Goal: Check status: Check status

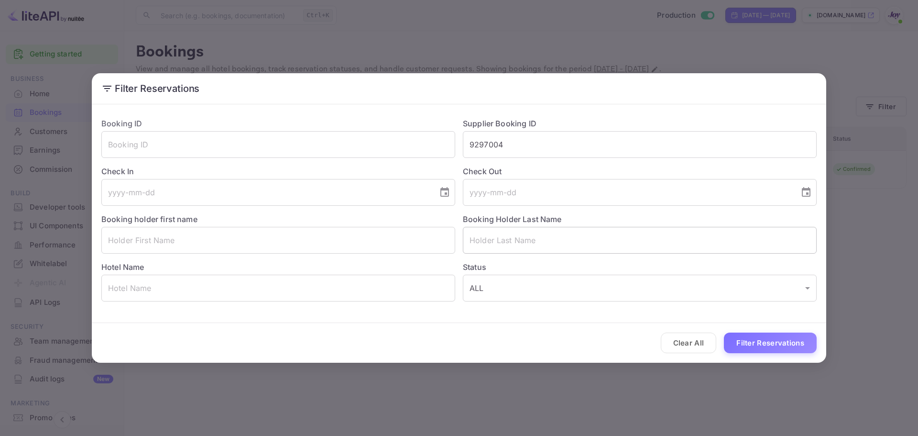
click at [423, 147] on div "Booking ID ​ Supplier Booking ID 9297004 ​ Check In ​ Check Out ​ Booking holde…" at bounding box center [455, 205] width 723 height 191
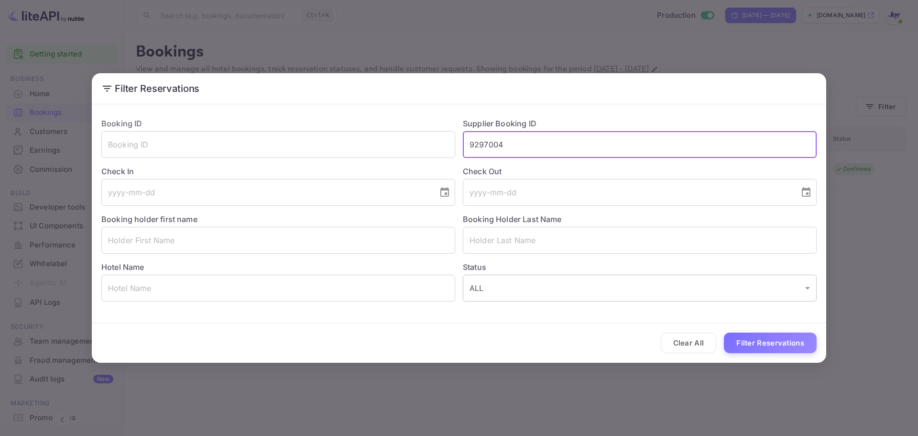
paste input "8817213"
type input "8817213"
click at [767, 344] on button "Filter Reservations" at bounding box center [770, 342] width 93 height 21
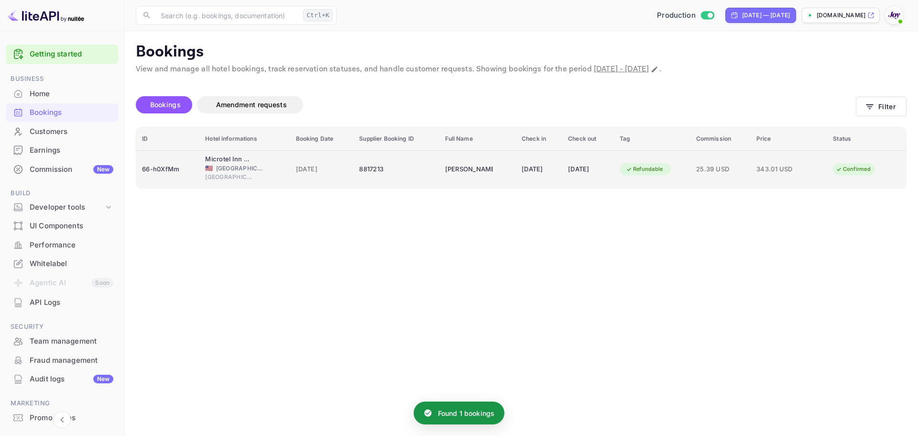
click at [402, 186] on td "8817213" at bounding box center [396, 169] width 86 height 38
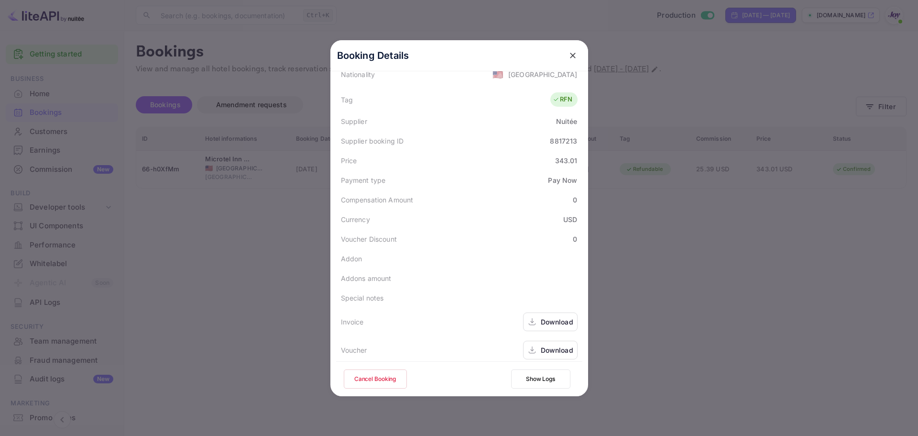
scroll to position [290, 0]
click at [550, 317] on div "Download" at bounding box center [557, 315] width 33 height 10
click at [541, 342] on div "Download" at bounding box center [557, 343] width 33 height 10
click at [558, 137] on div "Supplier booking ID 8817213" at bounding box center [459, 134] width 246 height 20
click at [558, 135] on div "8817213" at bounding box center [563, 134] width 27 height 10
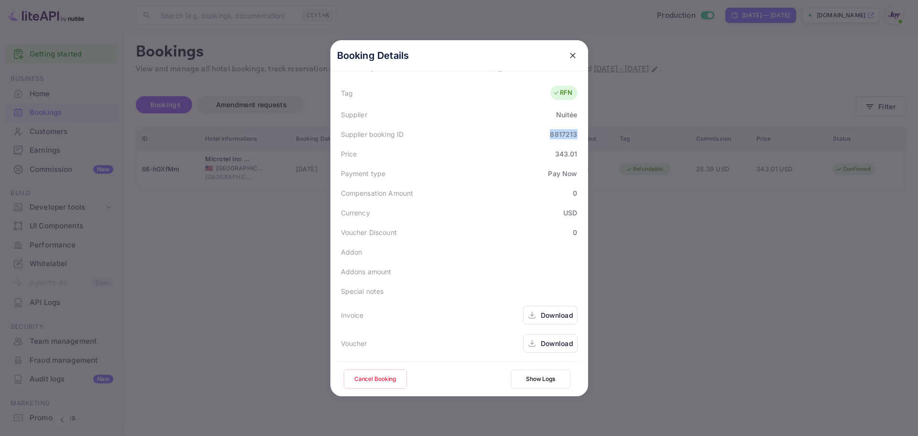
click at [558, 135] on div "8817213" at bounding box center [563, 134] width 27 height 10
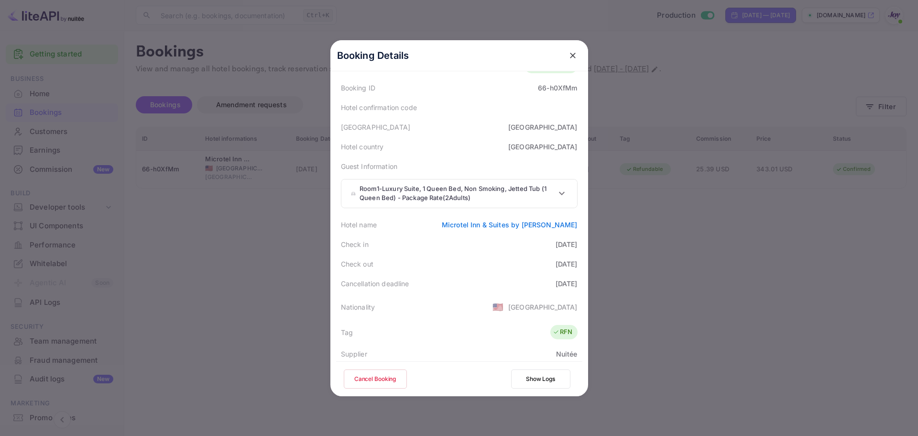
scroll to position [0, 0]
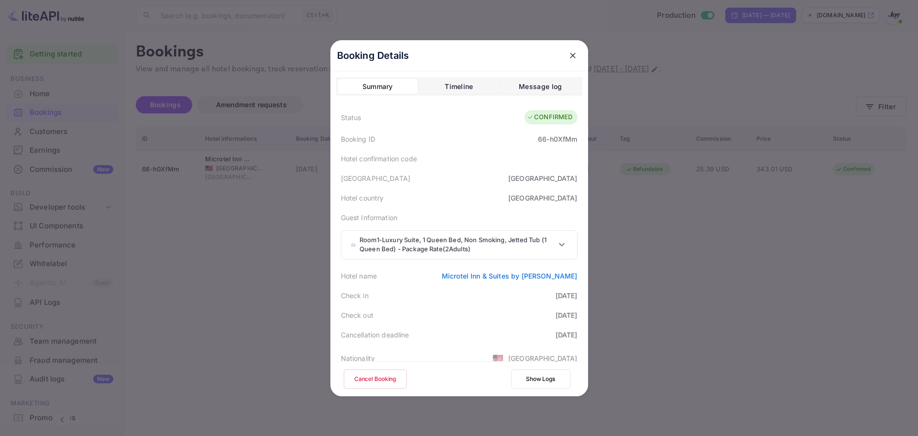
click at [462, 87] on div "Timeline" at bounding box center [459, 86] width 28 height 11
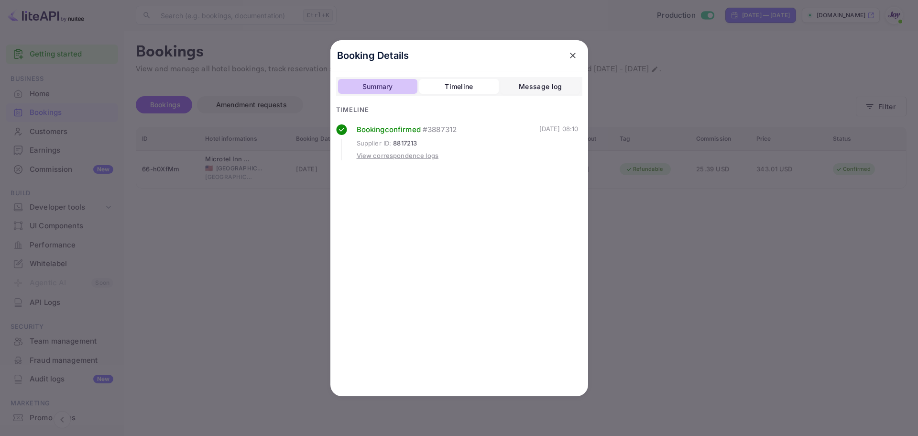
click at [393, 91] on div "Summary" at bounding box center [378, 86] width 31 height 11
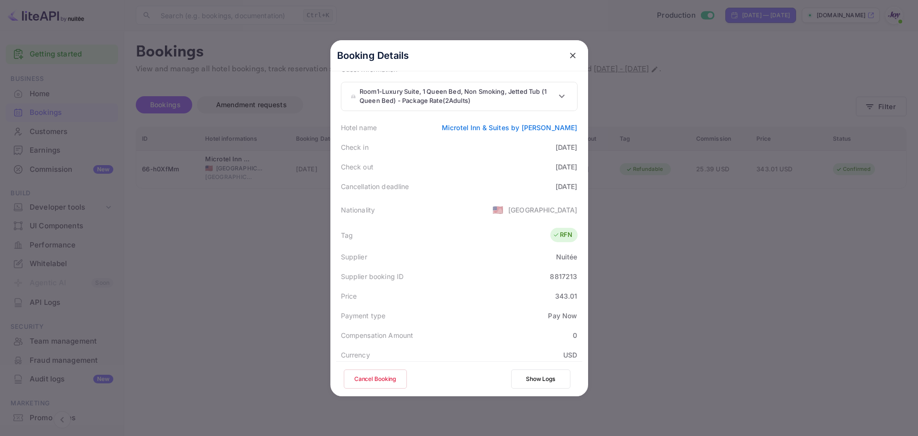
scroll to position [290, 0]
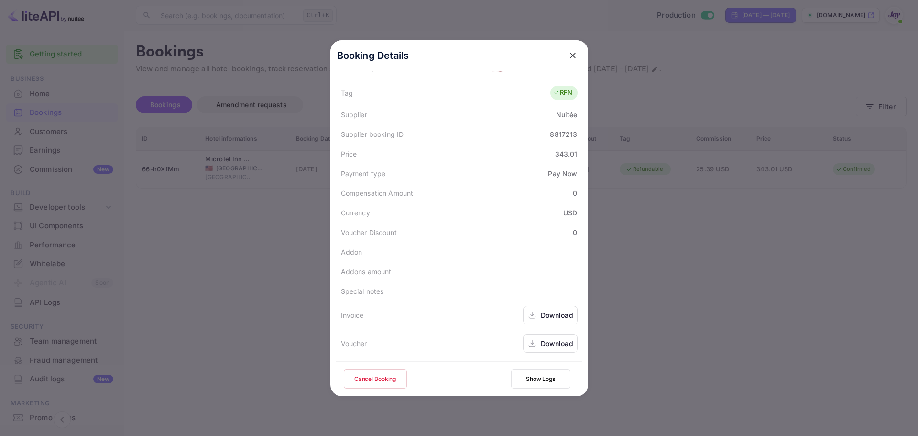
drag, startPoint x: 567, startPoint y: 50, endPoint x: 390, endPoint y: 31, distance: 177.9
click at [564, 50] on button "close" at bounding box center [572, 55] width 17 height 17
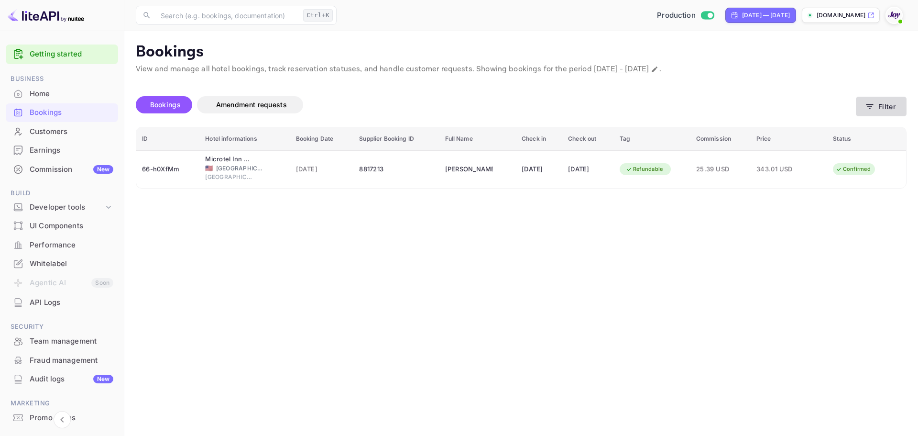
click at [880, 102] on button "Filter" at bounding box center [881, 107] width 51 height 20
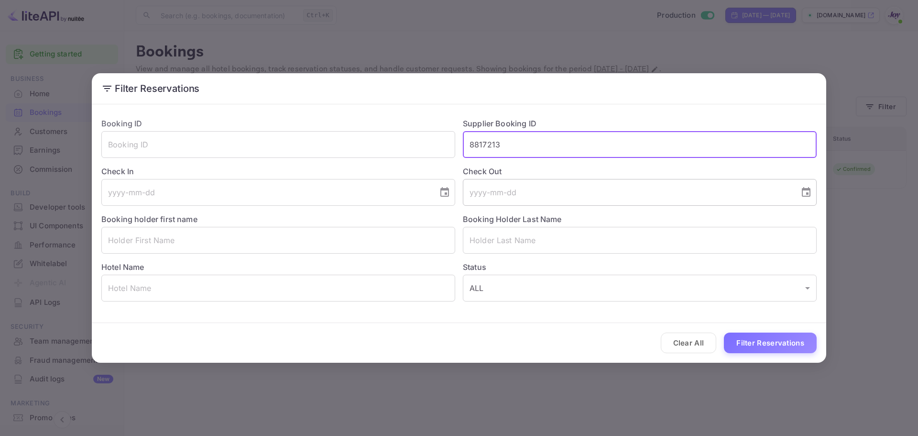
drag, startPoint x: 525, startPoint y: 146, endPoint x: 524, endPoint y: 191, distance: 45.0
click at [454, 146] on div "Booking ID ​ Supplier Booking ID 8817213 ​ Check In ​ Check Out ​ Booking holde…" at bounding box center [455, 205] width 723 height 191
paste input "9959347"
type input "9959347"
click at [764, 339] on button "Filter Reservations" at bounding box center [770, 342] width 93 height 21
